Goal: Check status: Check status

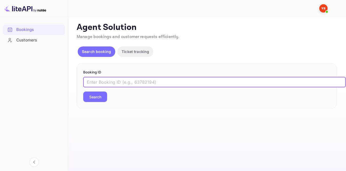
click at [160, 83] on input "text" at bounding box center [214, 82] width 263 height 11
paste input "9112732"
type input "9112732"
click at [83, 92] on button "Search" at bounding box center [95, 97] width 24 height 11
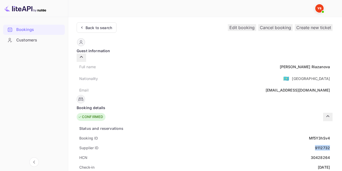
drag, startPoint x: 182, startPoint y: 140, endPoint x: 200, endPoint y: 139, distance: 17.7
click at [200, 143] on div "Supplier ID 9112732" at bounding box center [205, 148] width 256 height 10
copy div "9112732"
drag, startPoint x: 171, startPoint y: 62, endPoint x: 198, endPoint y: 61, distance: 27.1
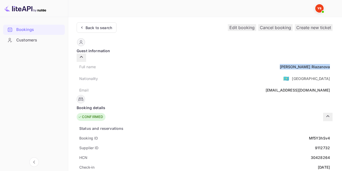
click at [280, 64] on div "[PERSON_NAME]" at bounding box center [305, 67] width 50 height 6
copy div "[PERSON_NAME]"
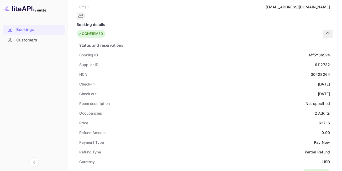
scroll to position [84, 0]
drag, startPoint x: 186, startPoint y: 115, endPoint x: 198, endPoint y: 117, distance: 12.5
click at [198, 118] on div "Price 627.16" at bounding box center [205, 123] width 256 height 10
copy div "627.16"
drag, startPoint x: 189, startPoint y: 153, endPoint x: 200, endPoint y: 153, distance: 10.8
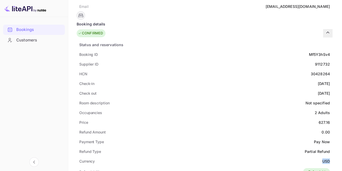
click at [200, 157] on div "Currency USD" at bounding box center [205, 162] width 256 height 10
copy div "USD"
